Goal: Communication & Community: Answer question/provide support

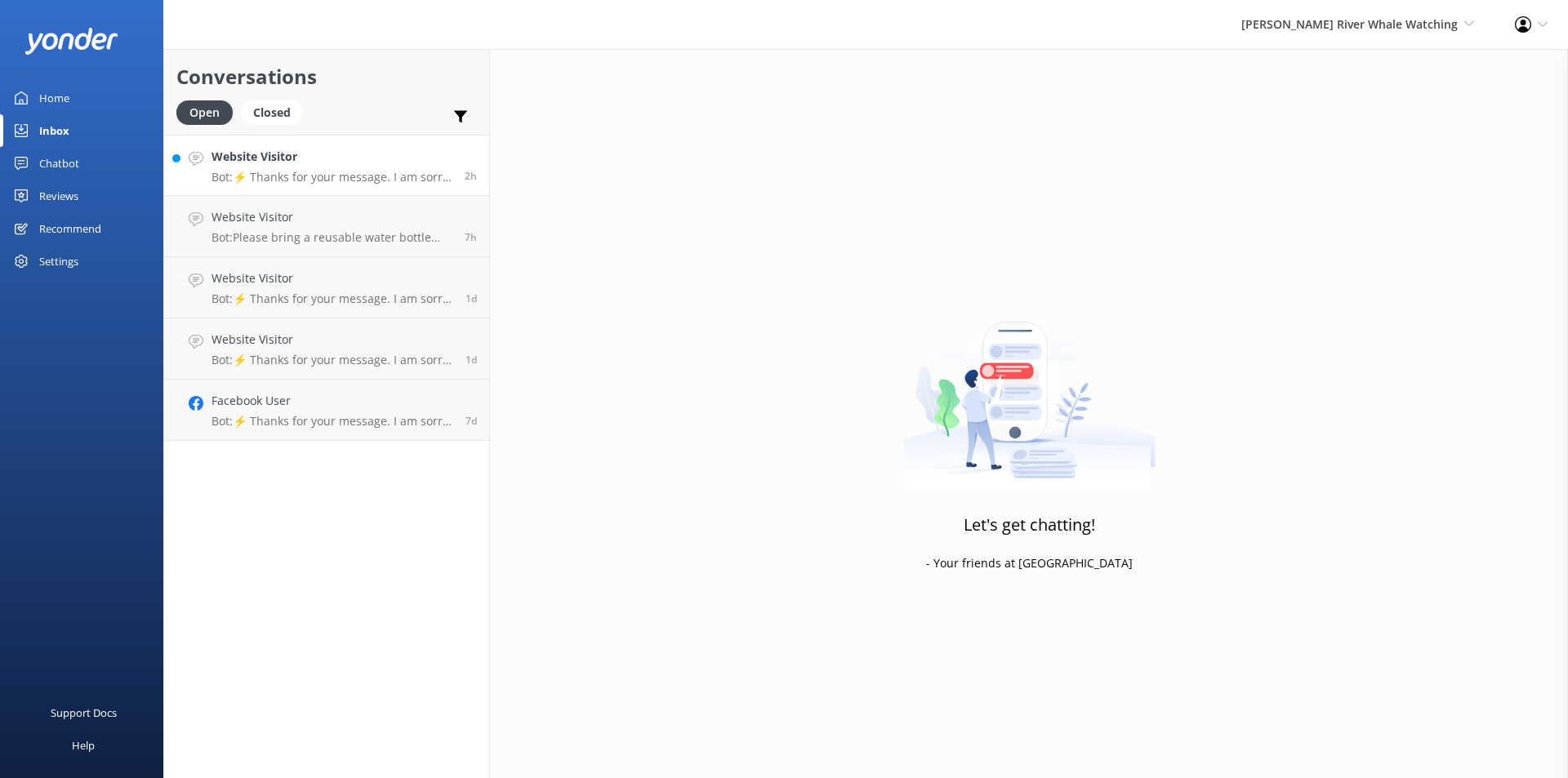
click at [281, 164] on h4 "Website Visitor" at bounding box center [332, 157] width 241 height 18
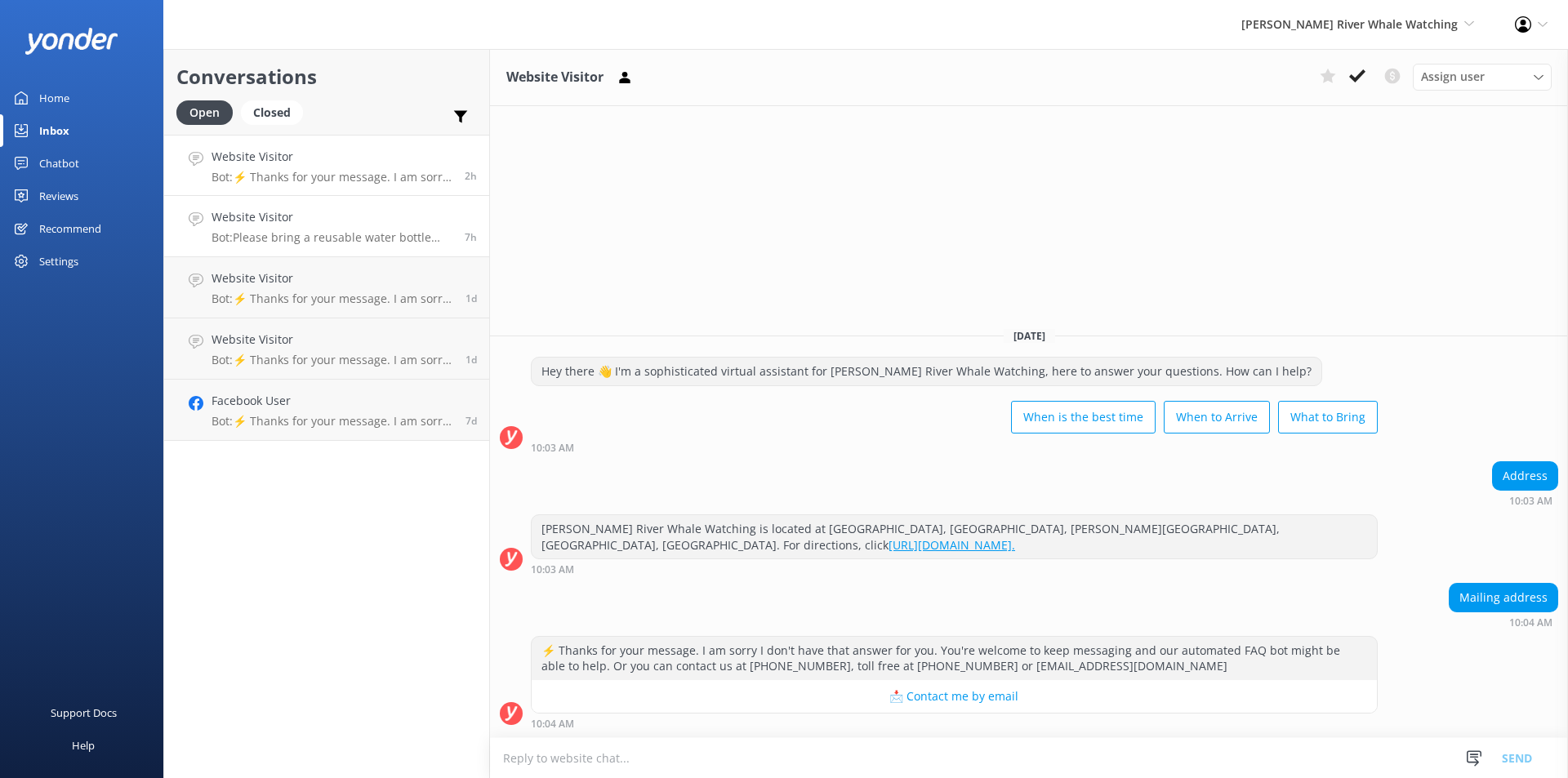
click at [268, 235] on p "Bot: Please bring a reusable water bottle (we have a water refill station!), an…" at bounding box center [332, 238] width 241 height 15
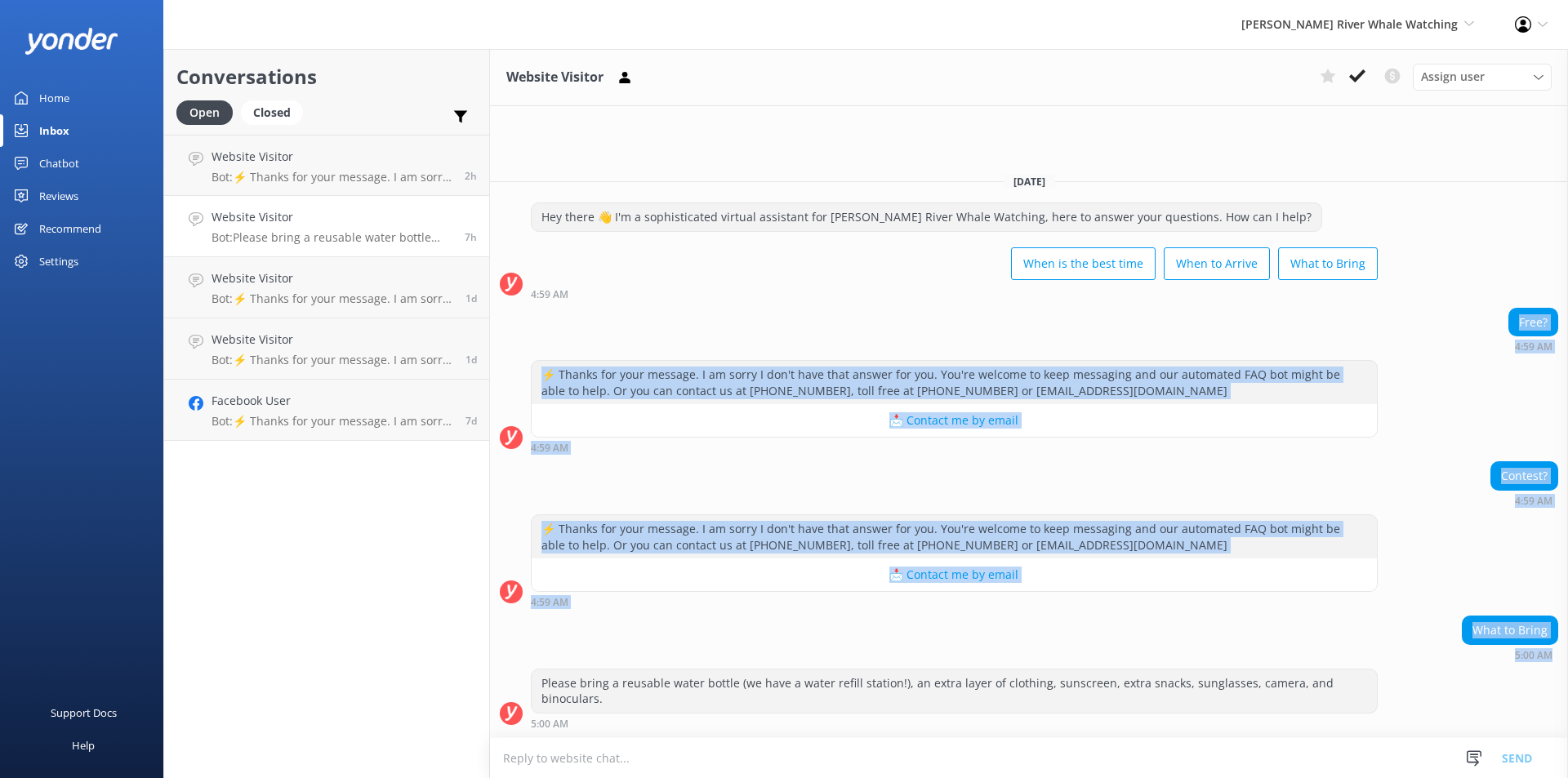
drag, startPoint x: 1498, startPoint y: 351, endPoint x: 1483, endPoint y: 588, distance: 237.5
click at [1558, 681] on div "[DATE] Hey there 👋 I'm a sophisticated virtual assistant for [PERSON_NAME] Rive…" at bounding box center [1029, 448] width 1078 height 577
click at [1461, 535] on div "⚡ Thanks for your message. I am sorry I don't have that answer for you. You're …" at bounding box center [1029, 560] width 1078 height 93
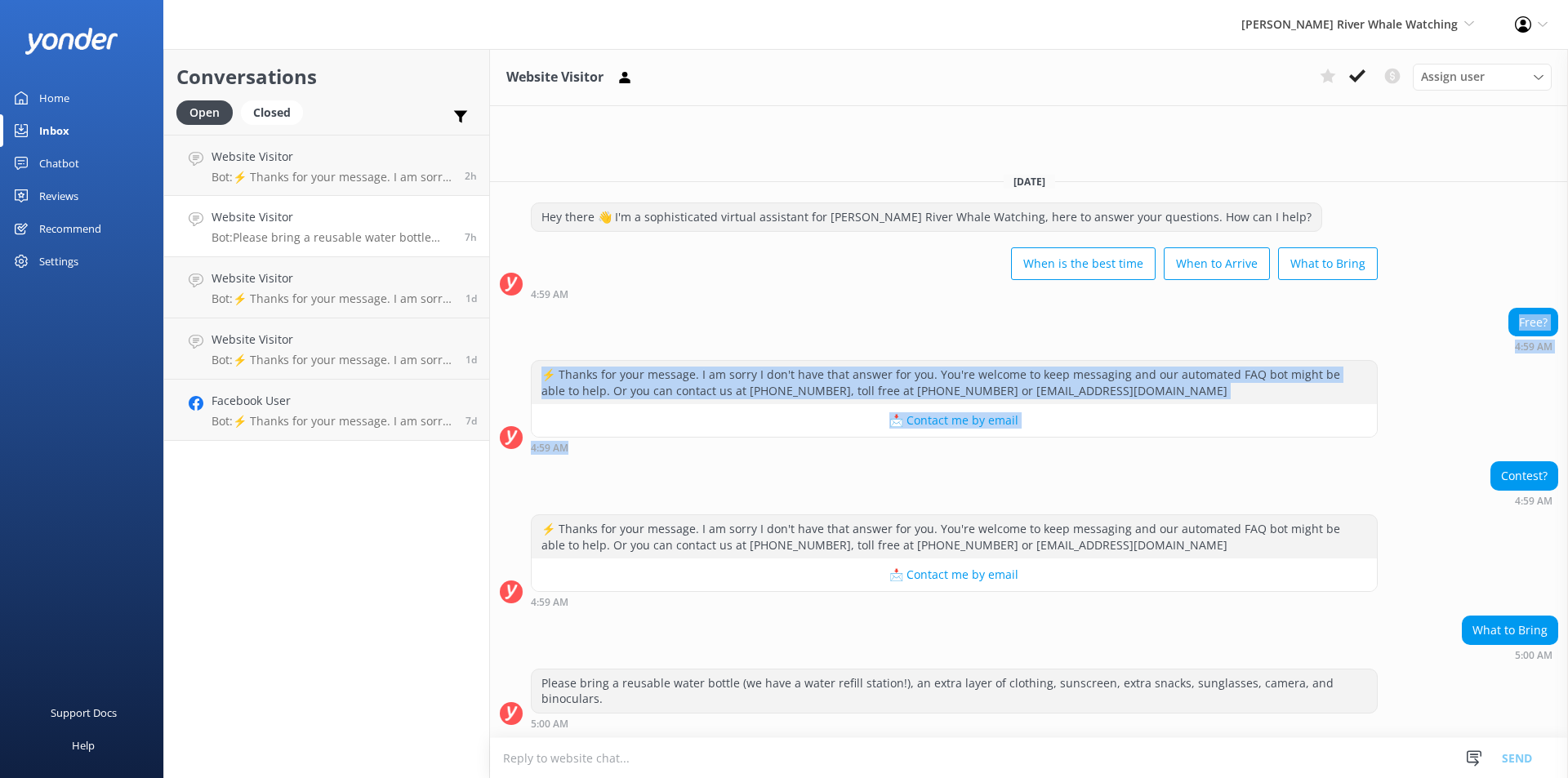
drag, startPoint x: 1520, startPoint y: 320, endPoint x: 1561, endPoint y: 455, distance: 141.1
click at [1564, 462] on div "Today Hey there 👋 I'm a sophisticated virtual assistant for Campbell River Whal…" at bounding box center [1029, 448] width 1078 height 577
click at [1438, 361] on div "Free? 4:59 AM" at bounding box center [1029, 334] width 1078 height 53
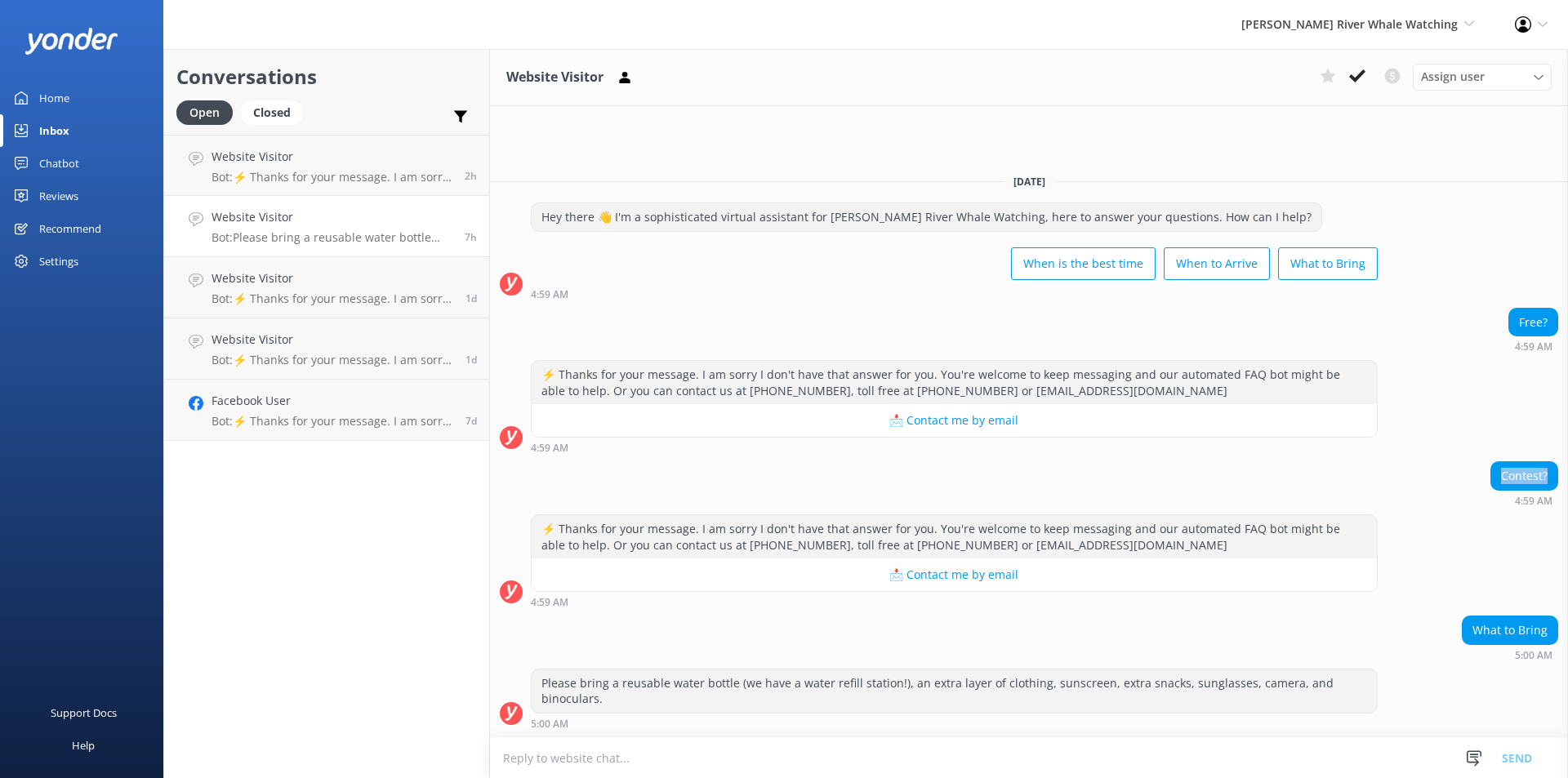
drag, startPoint x: 1488, startPoint y: 506, endPoint x: 1567, endPoint y: 494, distance: 79.9
click at [1567, 494] on div "Contest? 4:59 AM" at bounding box center [1029, 484] width 1078 height 45
drag, startPoint x: 1445, startPoint y: 651, endPoint x: 1567, endPoint y: 652, distance: 122.0
click at [1567, 652] on div "What to Bring 5:00 AM" at bounding box center [1029, 638] width 1078 height 45
click at [1455, 533] on div "⚡ Thanks for your message. I am sorry I don't have that answer for you. You're …" at bounding box center [1029, 560] width 1078 height 93
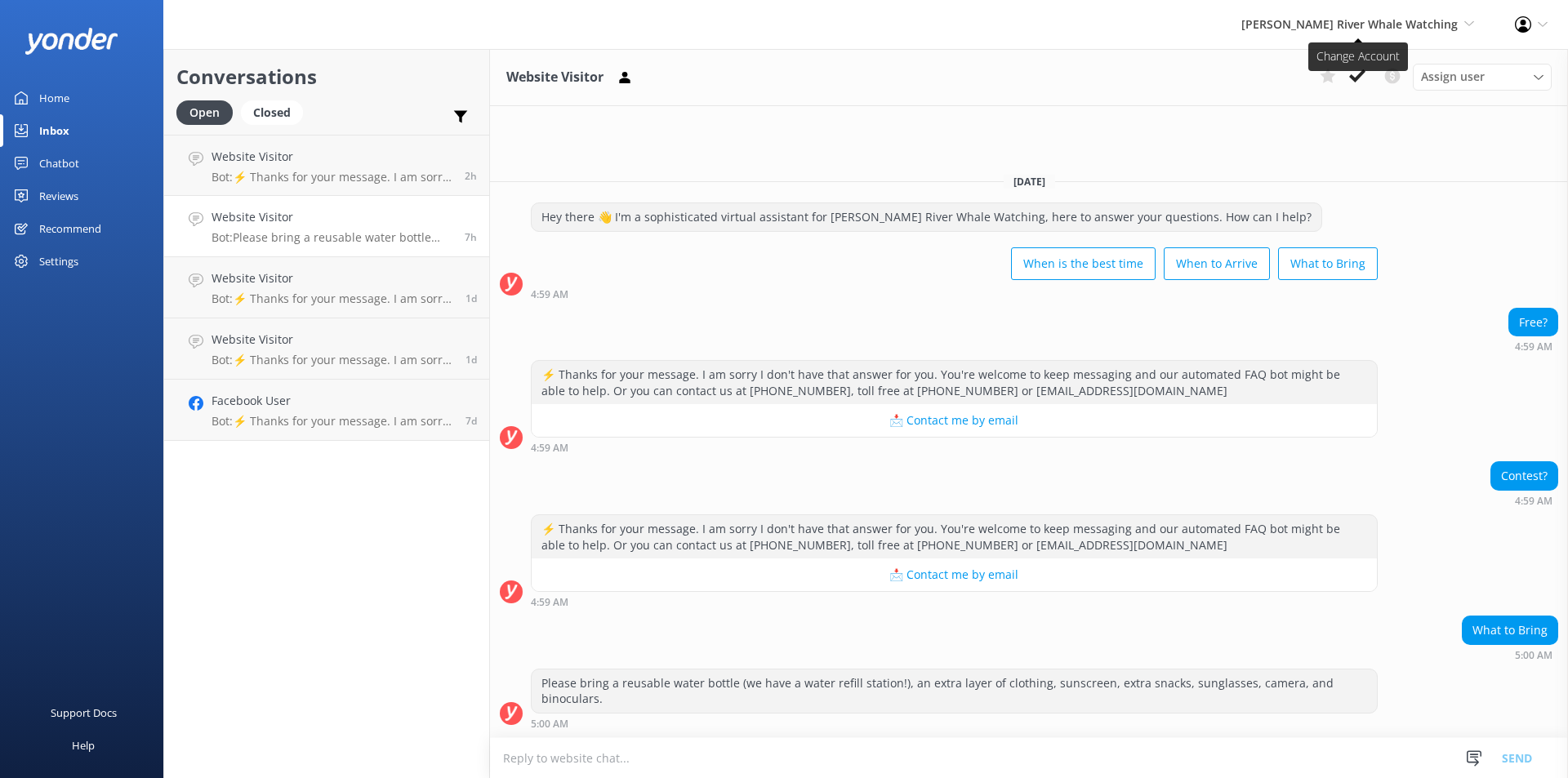
click at [1346, 17] on span "[PERSON_NAME] River Whale Watching" at bounding box center [1349, 24] width 217 height 16
click at [1351, 116] on link "[PERSON_NAME] River Whale Watching" at bounding box center [1414, 117] width 164 height 54
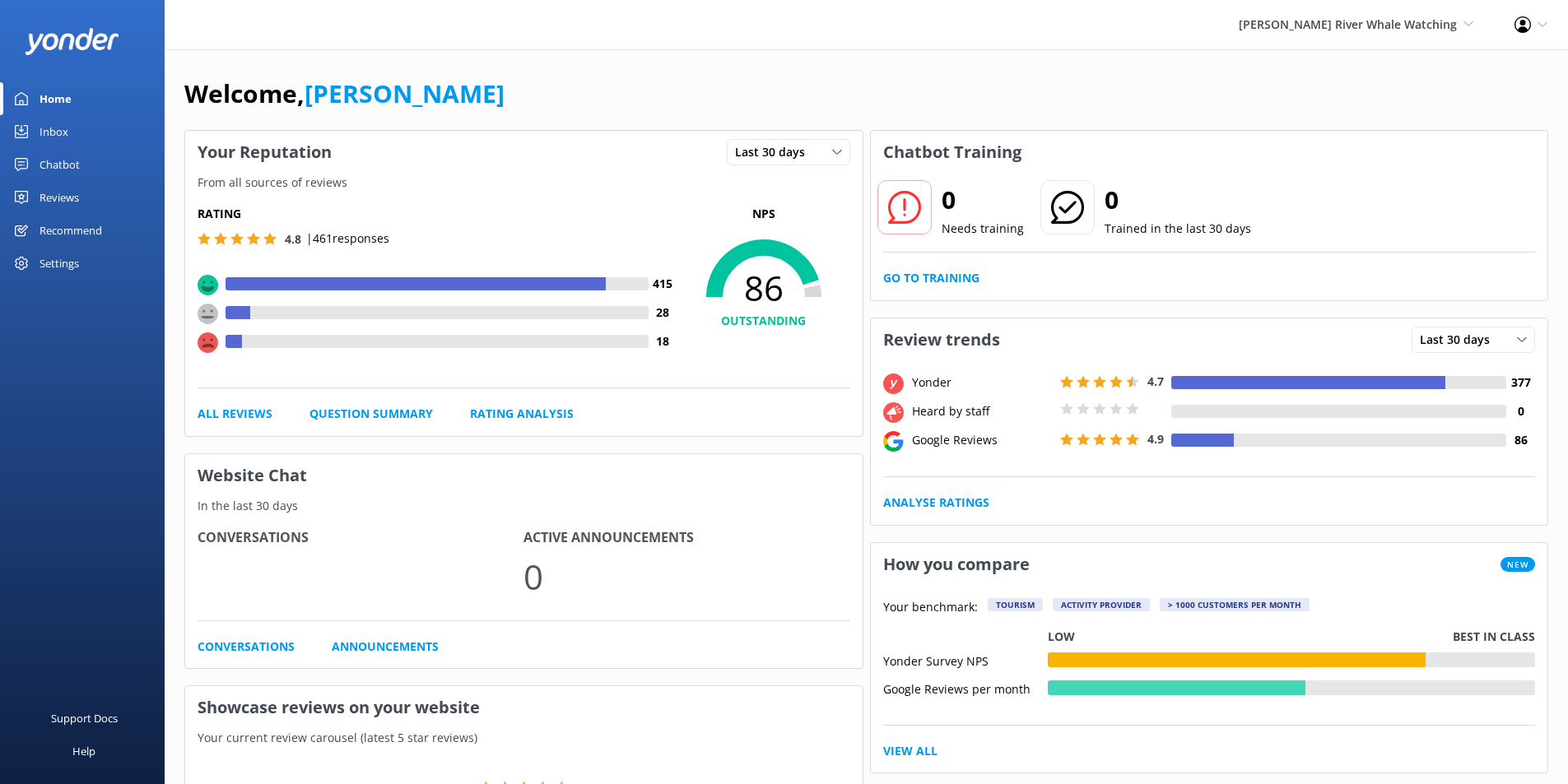
click at [39, 132] on div "Inbox" at bounding box center [54, 132] width 29 height 33
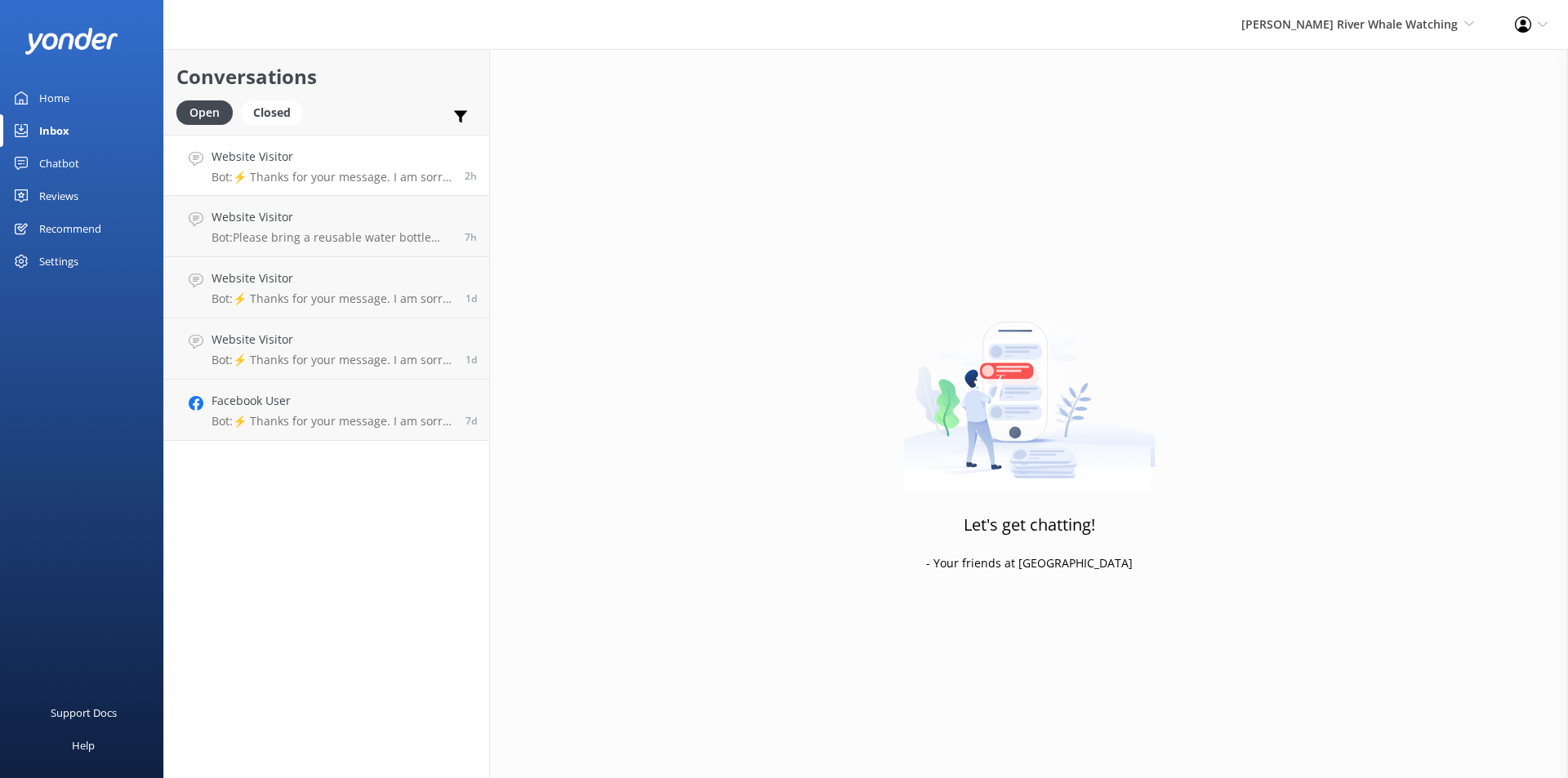
click at [272, 173] on p "Bot: ⚡ Thanks for your message. I am sorry I don't have that answer for you. Yo…" at bounding box center [332, 177] width 241 height 15
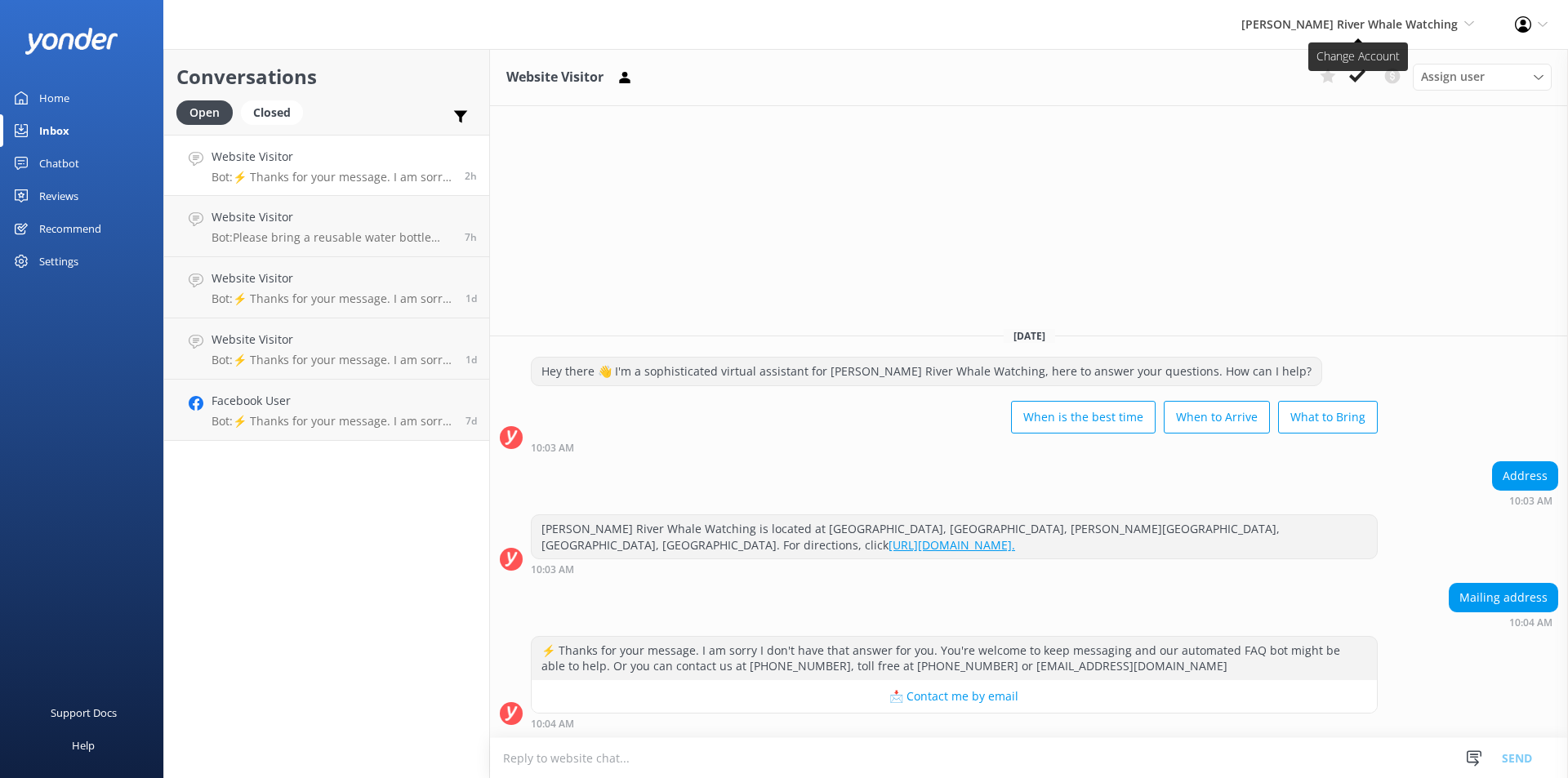
click at [1402, 33] on span "Campbell River Whale Watching Wildcoast Adventures Campbell River Whale Watching" at bounding box center [1357, 24] width 232 height 18
click at [1381, 116] on link "[PERSON_NAME] River Whale Watching" at bounding box center [1414, 117] width 164 height 54
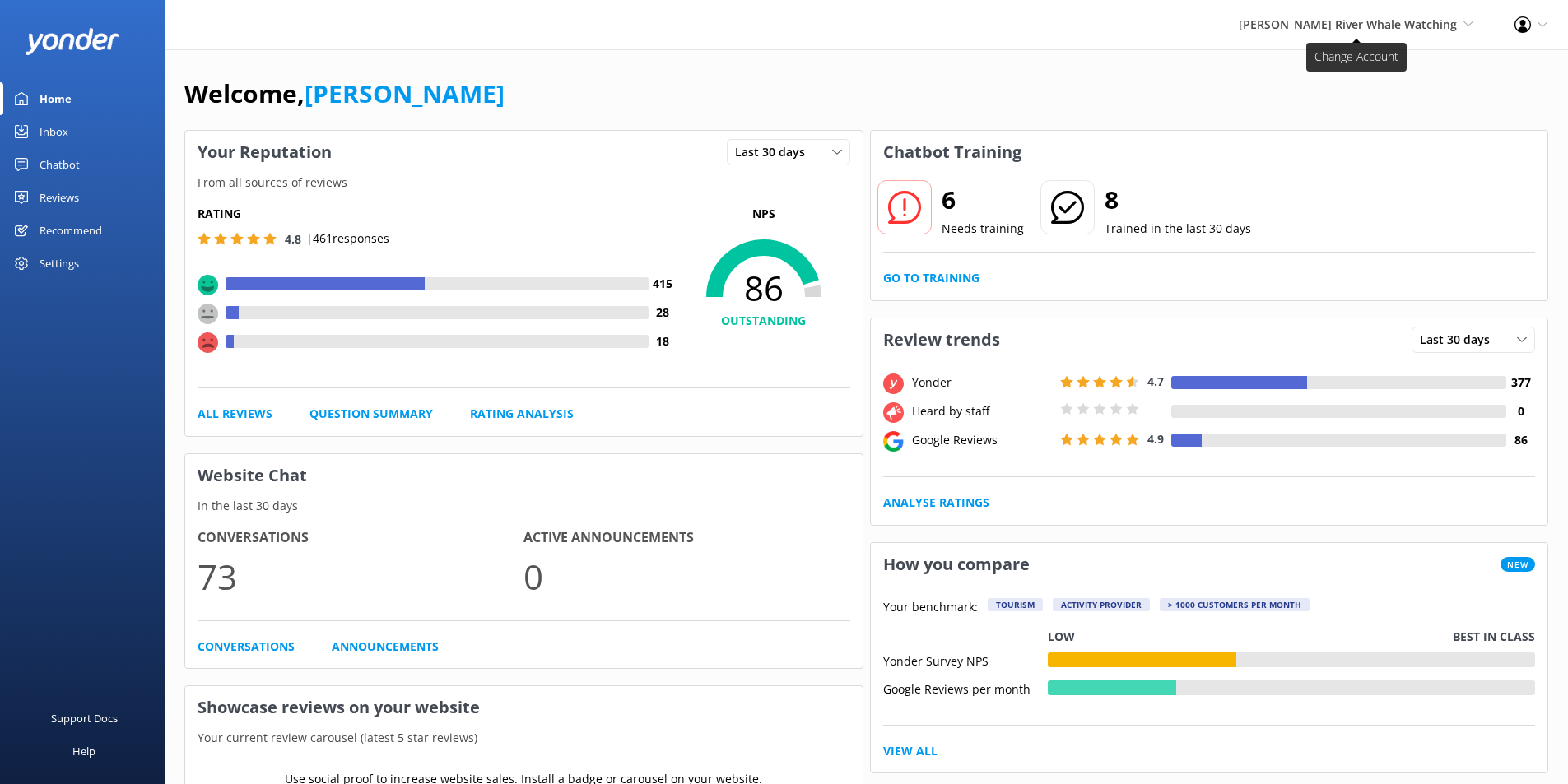
click at [1439, 23] on span "[PERSON_NAME] River Whale Watching" at bounding box center [1348, 25] width 218 height 16
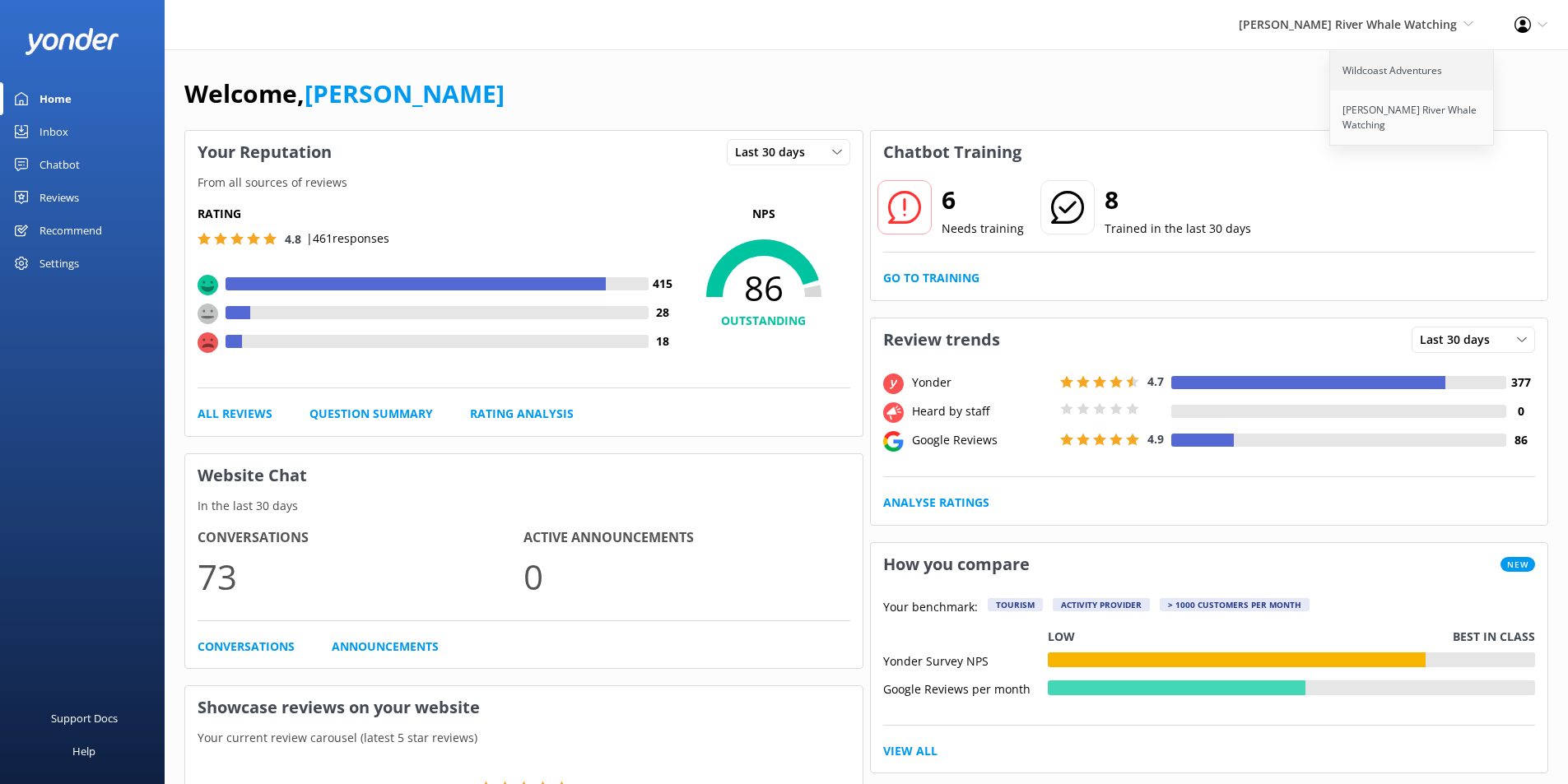
click at [1424, 61] on link "Wildcoast Adventures" at bounding box center [1413, 70] width 165 height 39
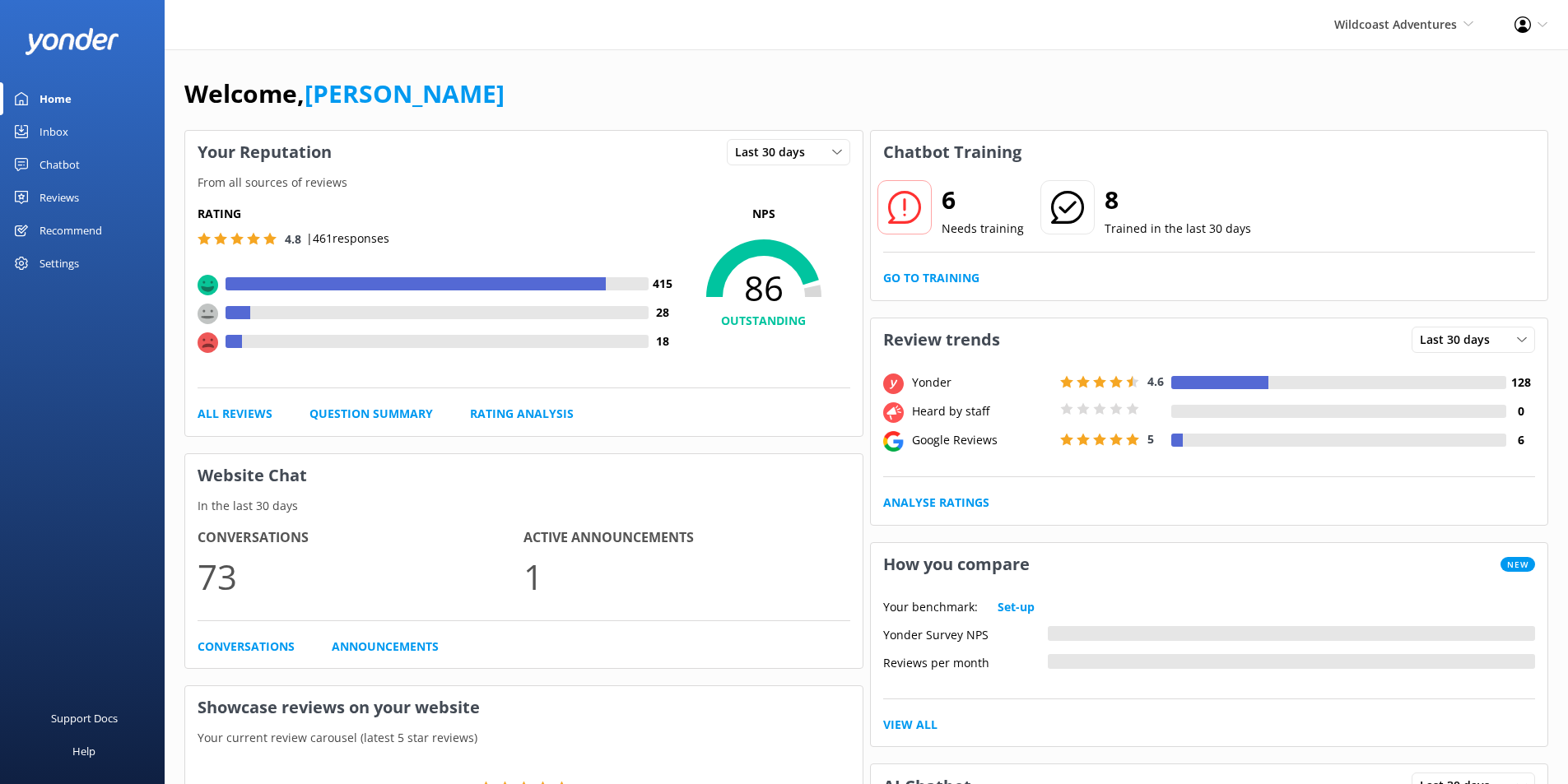
click at [68, 125] on link "Inbox" at bounding box center [82, 132] width 165 height 33
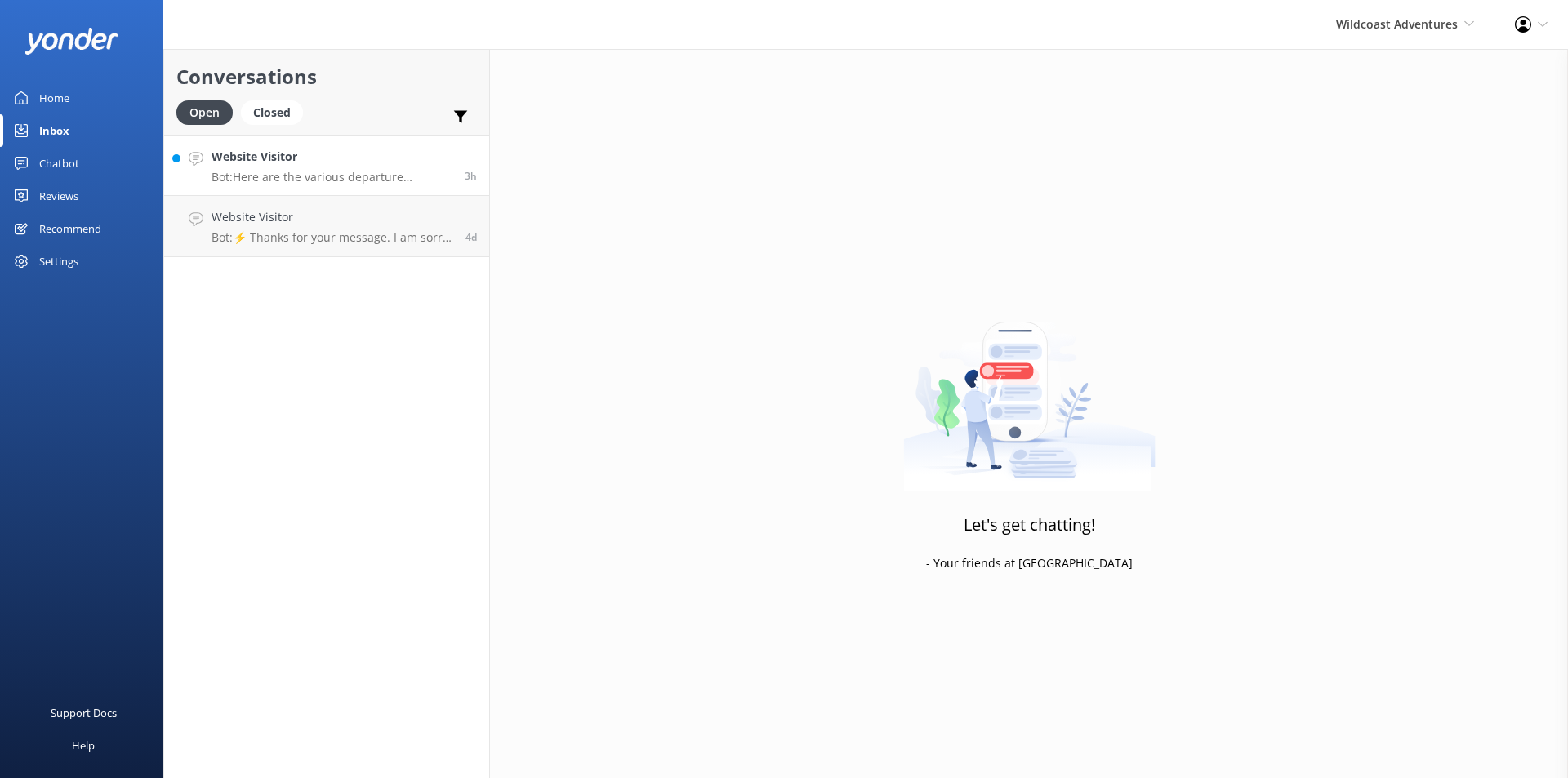
click at [313, 174] on p "Bot: Here are the various departure locations based on your adventure: - Wildco…" at bounding box center [332, 177] width 241 height 15
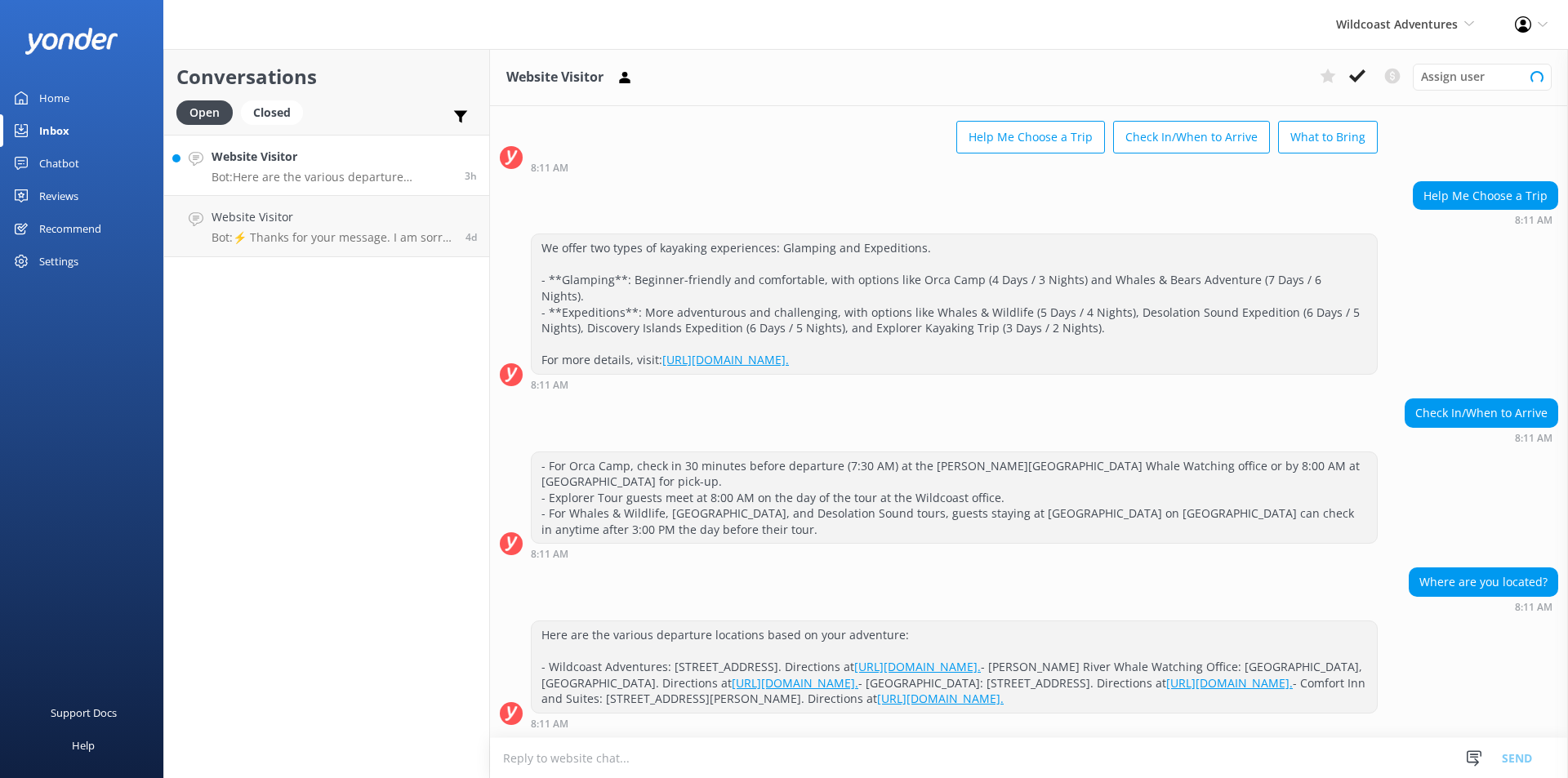
scroll to position [89, 0]
click at [1357, 73] on icon at bounding box center [1357, 76] width 17 height 17
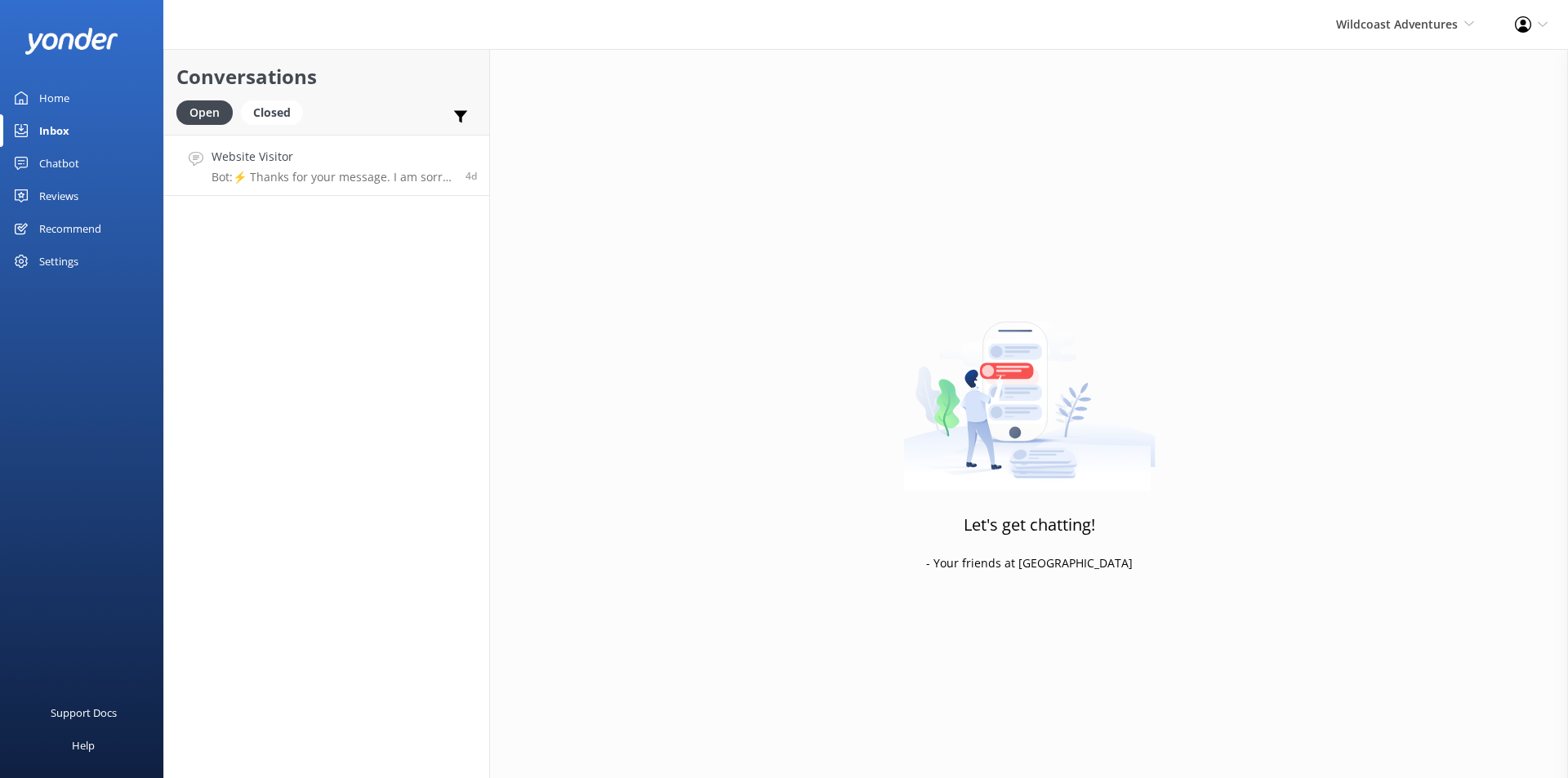
click at [326, 179] on p "Bot: ⚡ Thanks for your message. I am sorry I don't have that answer for you. Yo…" at bounding box center [333, 177] width 242 height 15
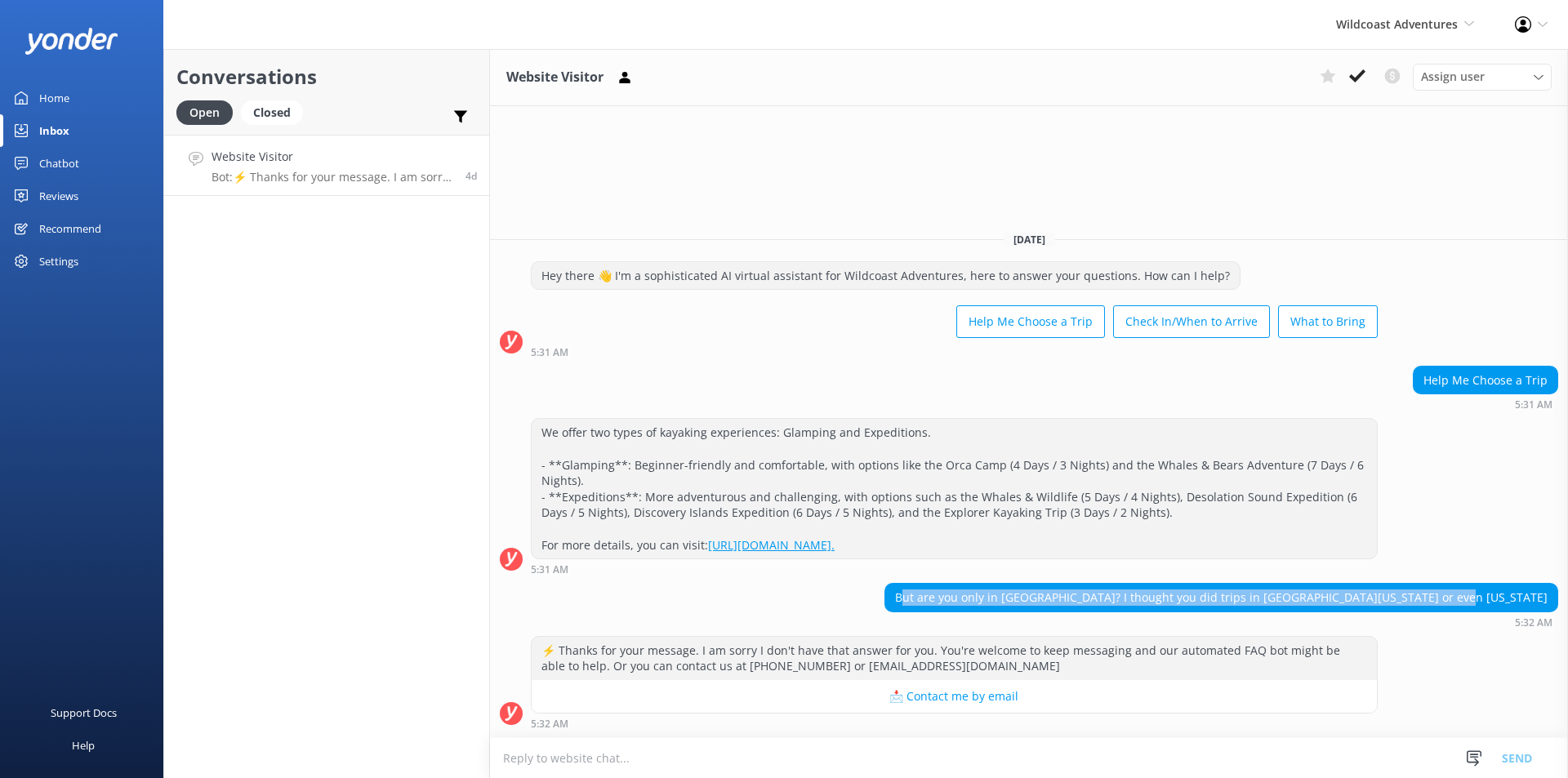
drag, startPoint x: 1045, startPoint y: 613, endPoint x: 1563, endPoint y: 599, distance: 518.2
click at [1563, 599] on div "But are you only in British Columbia? I thought you did trips in Baja Californi…" at bounding box center [1029, 606] width 1078 height 45
